Goal: Navigation & Orientation: Understand site structure

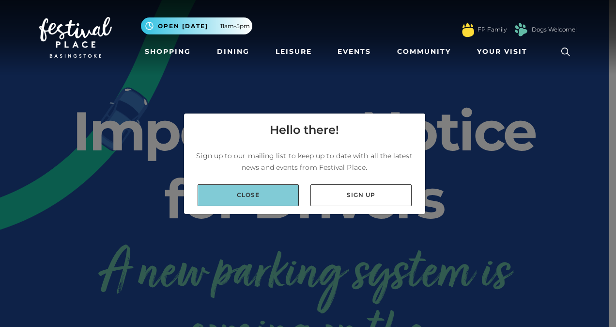
click at [259, 192] on link "Close" at bounding box center [248, 195] width 101 height 22
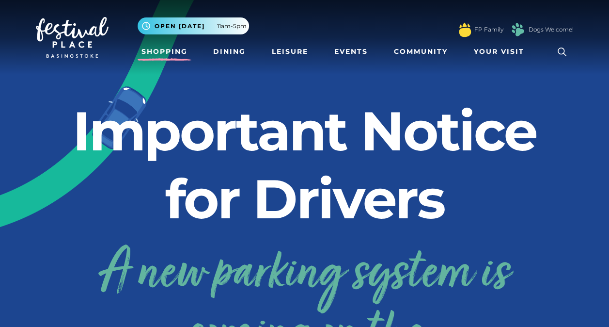
click at [178, 54] on link "Shopping" at bounding box center [165, 52] width 54 height 18
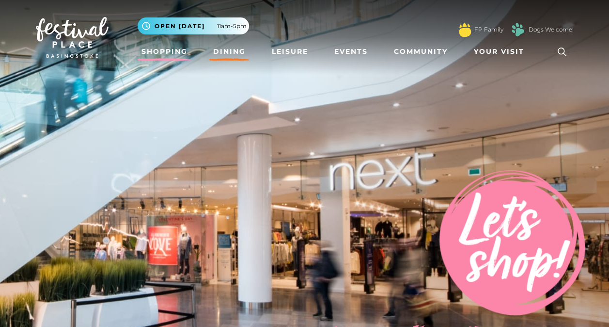
click at [221, 56] on link "Dining" at bounding box center [229, 52] width 40 height 18
click at [298, 46] on link "Leisure" at bounding box center [290, 52] width 44 height 18
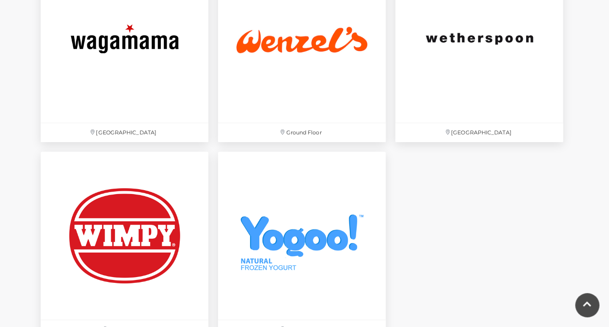
scroll to position [3318, 0]
